Goal: Task Accomplishment & Management: Use online tool/utility

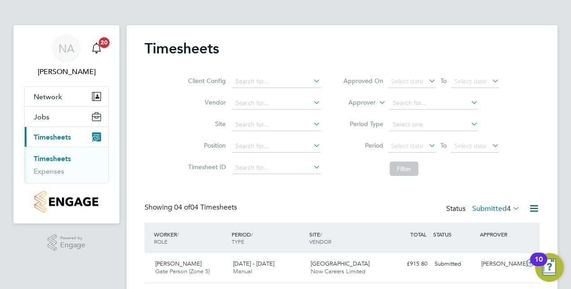
click at [40, 133] on span "Timesheets" at bounding box center [52, 137] width 37 height 9
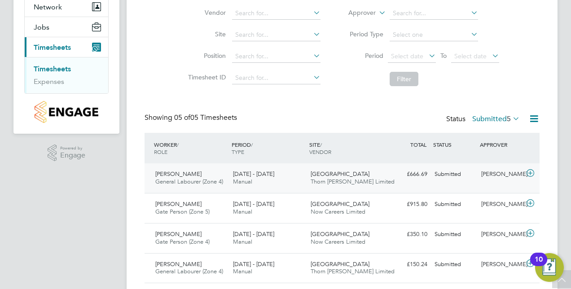
click at [533, 175] on icon at bounding box center [530, 173] width 11 height 7
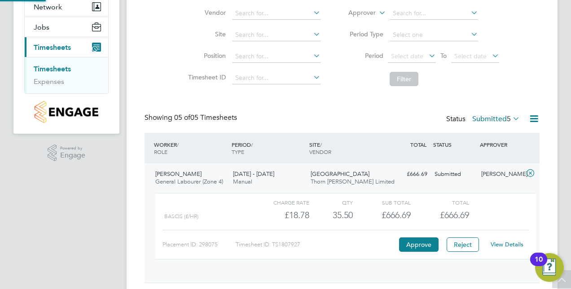
scroll to position [15, 88]
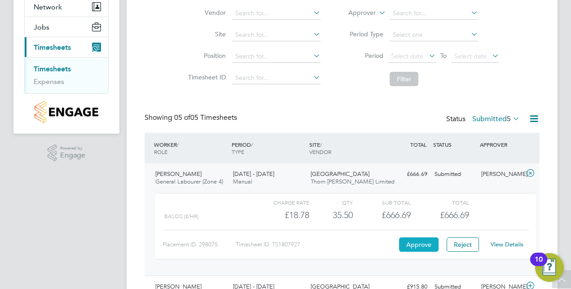
click at [425, 246] on button "Approve" at bounding box center [418, 244] width 39 height 14
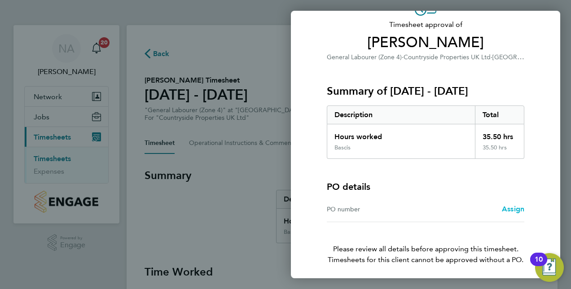
scroll to position [44, 0]
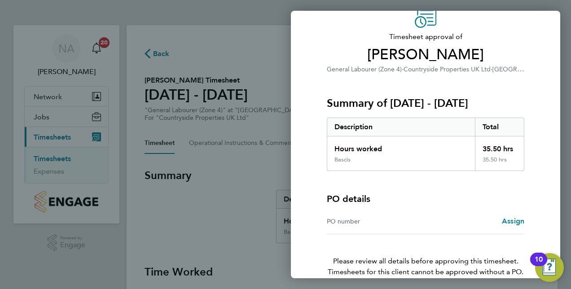
click at [226, 39] on div "Back Timesheet approval of Shane Wade General Labourer (Zone 4) · Countryside P…" at bounding box center [285, 144] width 571 height 289
